Goal: Find specific page/section: Find specific page/section

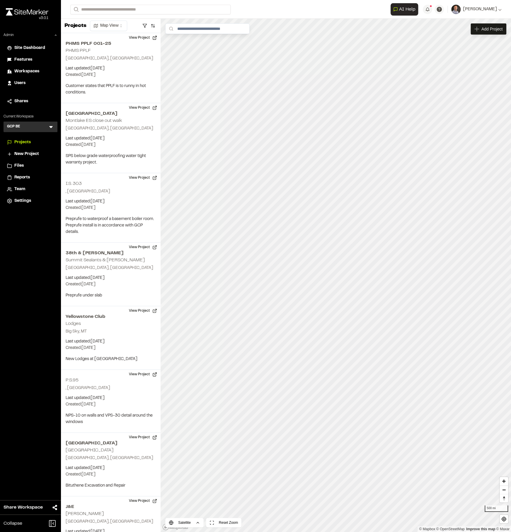
click at [49, 124] on icon at bounding box center [51, 127] width 6 height 6
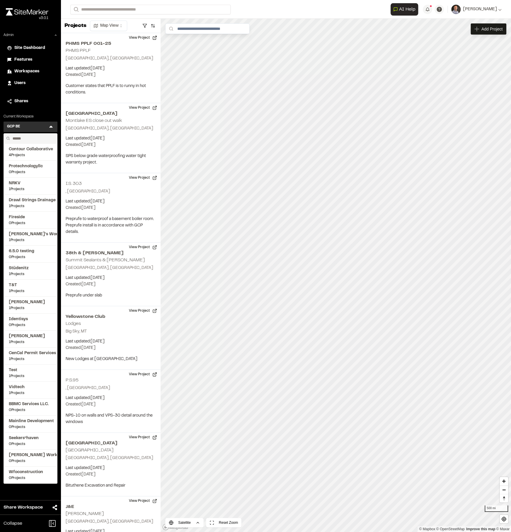
click at [23, 136] on input "text" at bounding box center [32, 139] width 45 height 10
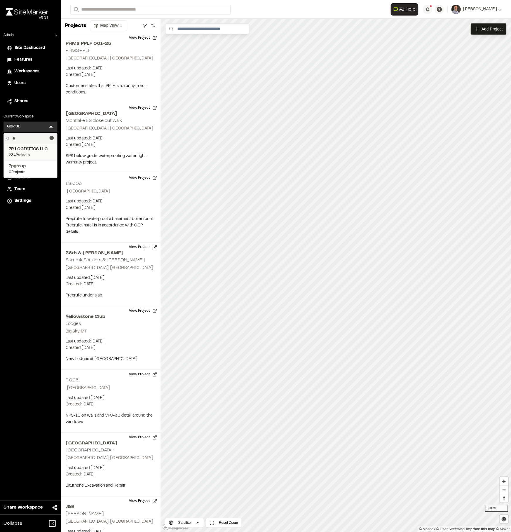
type input "**"
click at [28, 149] on span "7P LOGISTICS LLC" at bounding box center [30, 149] width 43 height 6
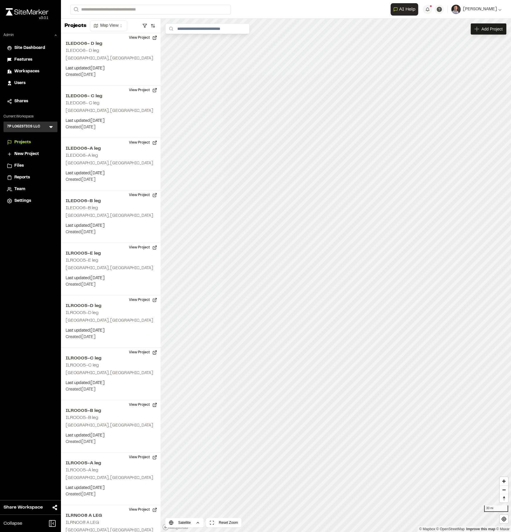
click at [27, 175] on span "Reports" at bounding box center [22, 177] width 16 height 6
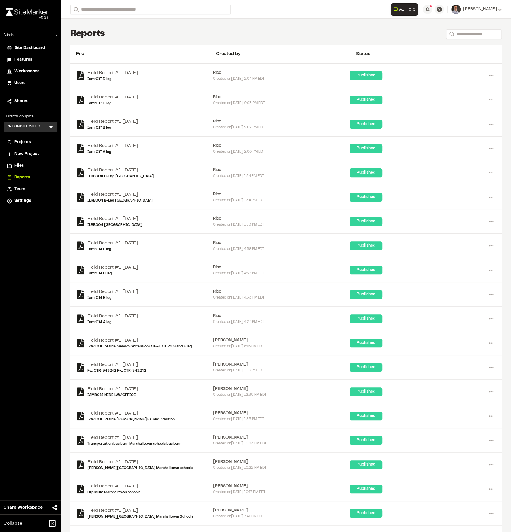
click at [25, 140] on span "Projects" at bounding box center [22, 142] width 16 height 6
